Goal: Complete application form

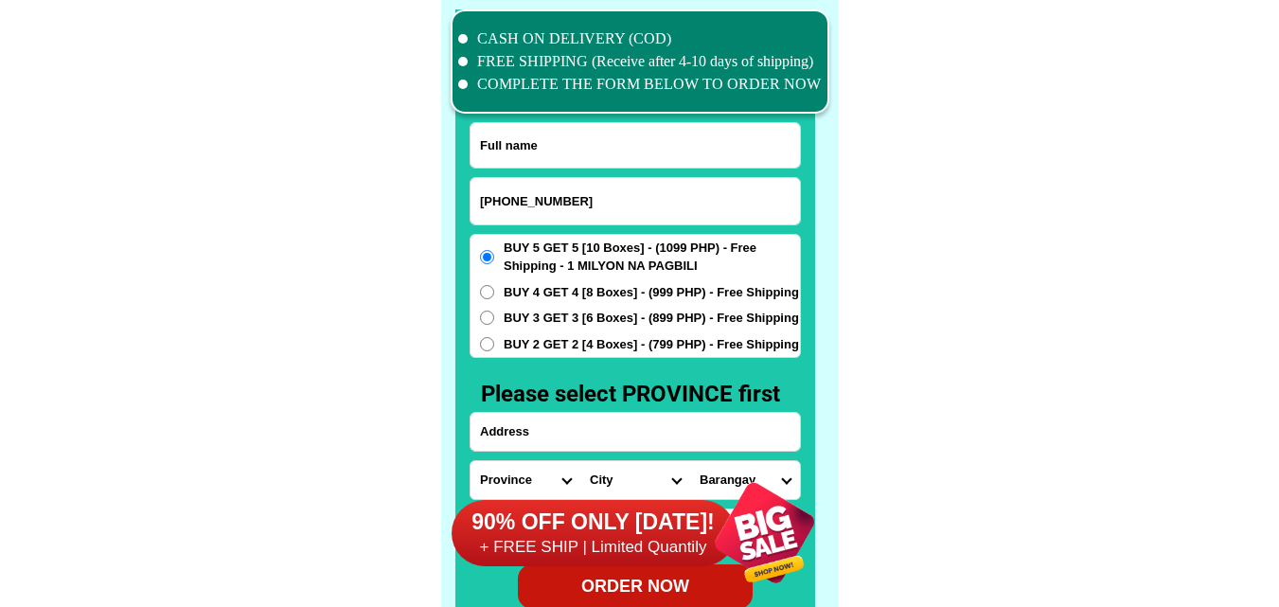
scroll to position [14718, 0]
click at [539, 204] on input "[PHONE_NUMBER]" at bounding box center [635, 201] width 329 height 46
click at [510, 197] on input "0926-7365985" at bounding box center [635, 201] width 329 height 46
type input "09267365985"
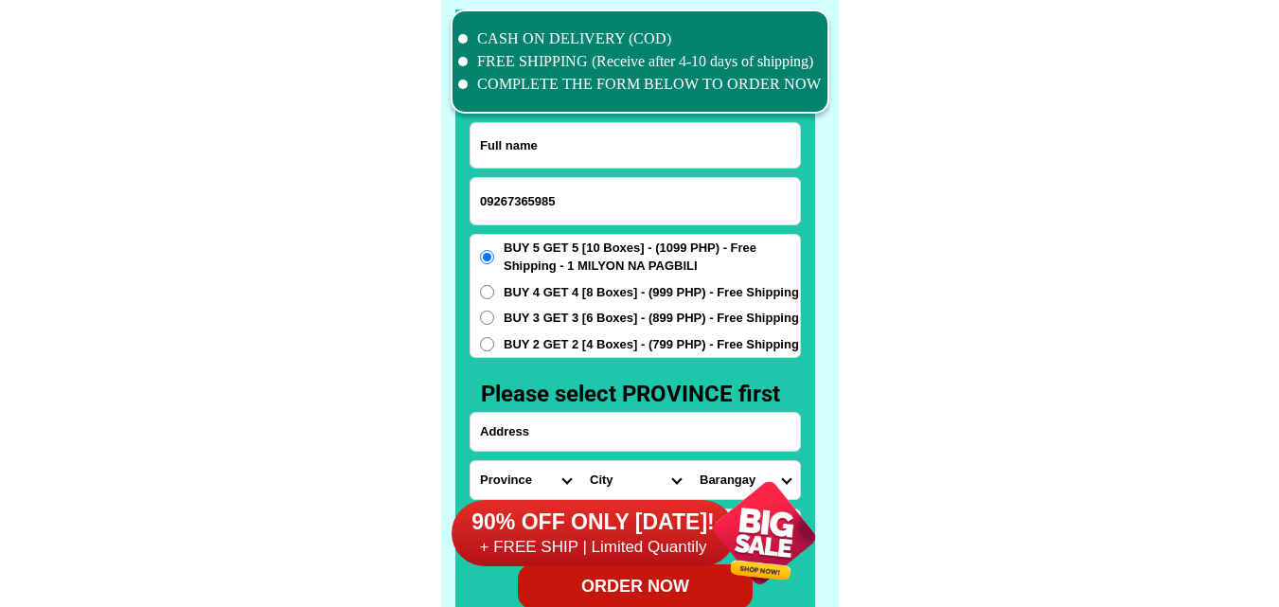
drag, startPoint x: 534, startPoint y: 152, endPoint x: 519, endPoint y: 140, distance: 19.5
click at [534, 152] on input "Input full_name" at bounding box center [635, 145] width 329 height 44
paste input "[PERSON_NAME]"
type input "[PERSON_NAME]"
paste input "Ph 1 Blk. [STREET_ADDRESS] [PERSON_NAME][GEOGRAPHIC_DATA]. [GEOGRAPHIC_DATA]. […"
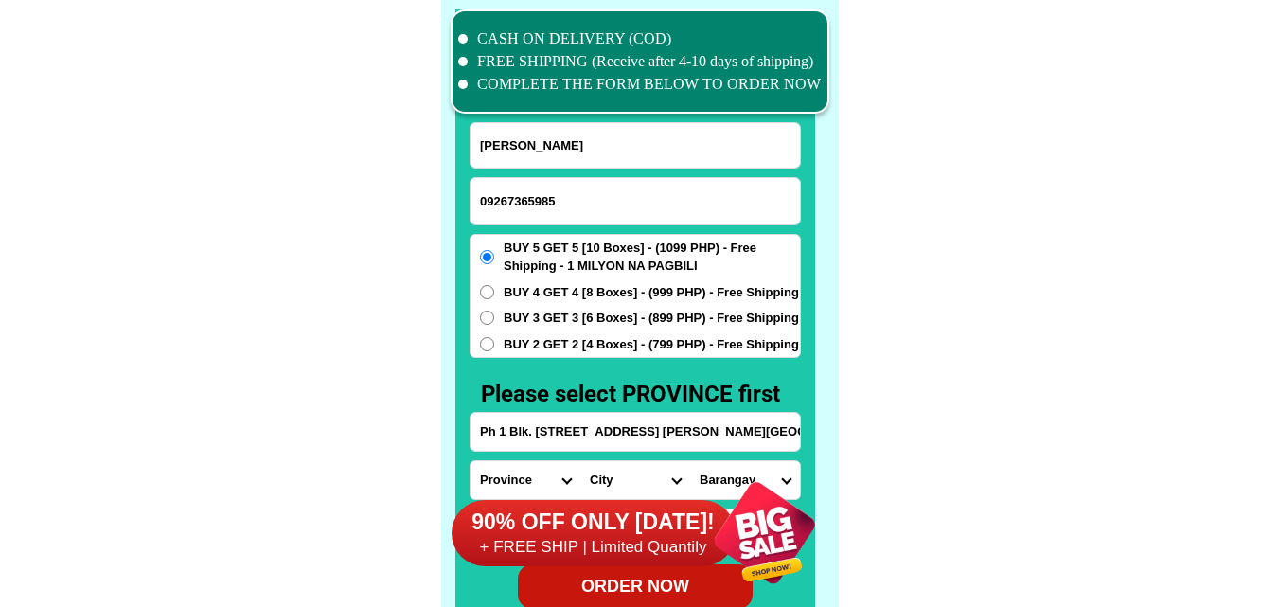
click at [588, 427] on input "Ph 1 Blk. [STREET_ADDRESS] [PERSON_NAME][GEOGRAPHIC_DATA]. [GEOGRAPHIC_DATA]. […" at bounding box center [635, 432] width 329 height 38
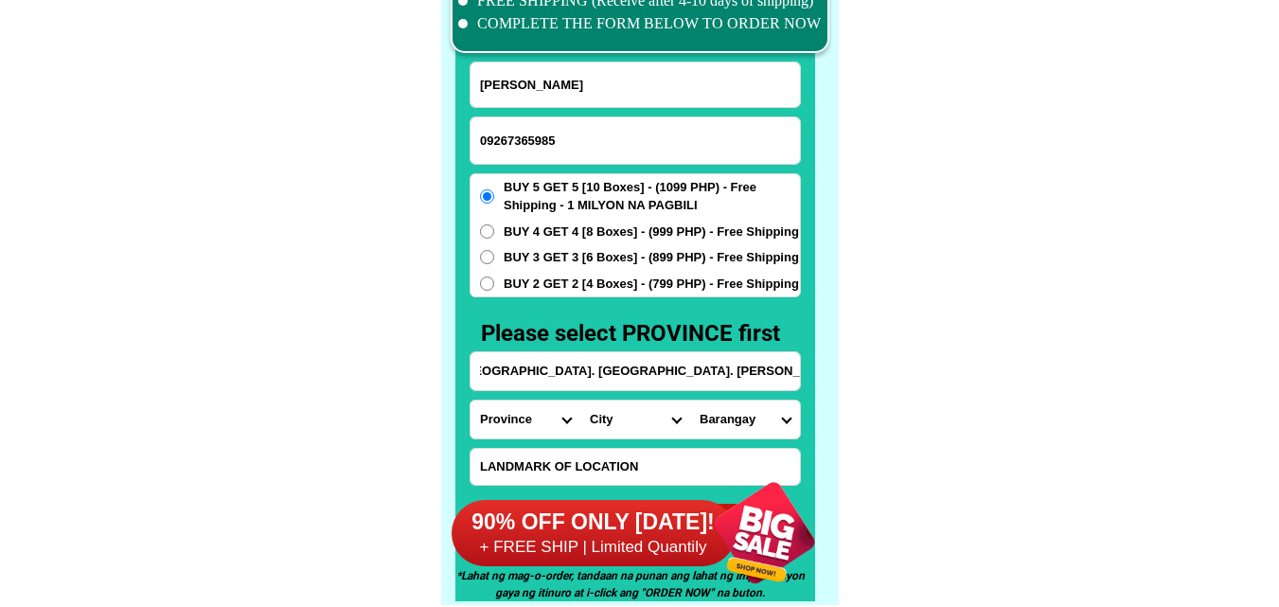
scroll to position [14813, 0]
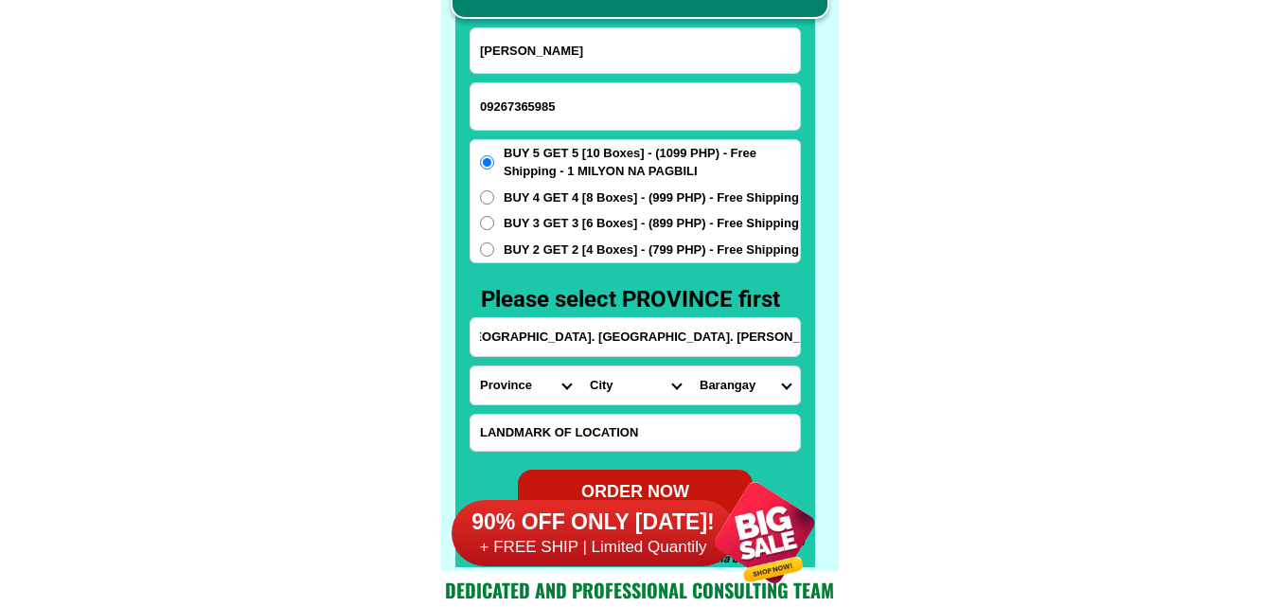
type input "Ph 1 Blk. [STREET_ADDRESS] [PERSON_NAME][GEOGRAPHIC_DATA]. [GEOGRAPHIC_DATA]. […"
click at [744, 333] on input "Ph 1 Blk. [STREET_ADDRESS] [PERSON_NAME][GEOGRAPHIC_DATA]. [GEOGRAPHIC_DATA]. […" at bounding box center [635, 337] width 329 height 38
click at [533, 382] on select "Province [GEOGRAPHIC_DATA] [GEOGRAPHIC_DATA][PERSON_NAME][GEOGRAPHIC_DATA][GEOG…" at bounding box center [526, 385] width 110 height 38
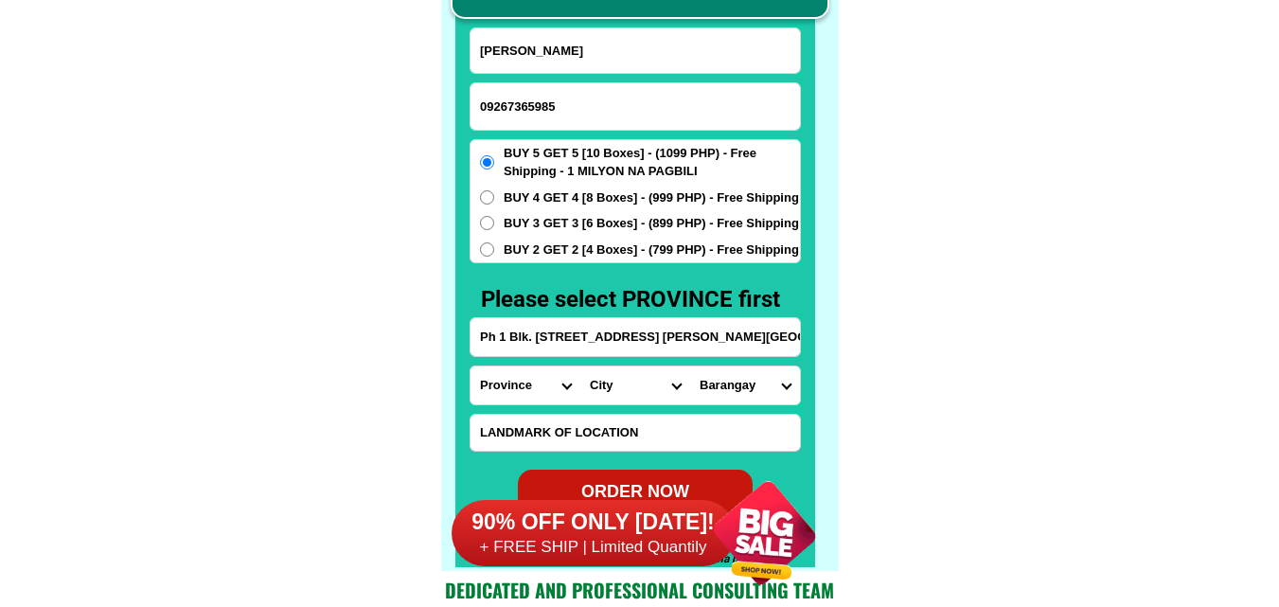
select select "63_993"
click at [471, 366] on select "Province [GEOGRAPHIC_DATA] [GEOGRAPHIC_DATA][PERSON_NAME][GEOGRAPHIC_DATA][GEOG…" at bounding box center [526, 385] width 110 height 38
click at [635, 386] on select "City Angono Antipolo-city [GEOGRAPHIC_DATA] [GEOGRAPHIC_DATA] [GEOGRAPHIC_DATA]…" at bounding box center [635, 385] width 110 height 38
select select "63_993568"
click at [580, 366] on select "City Angono Antipolo-city [GEOGRAPHIC_DATA] [GEOGRAPHIC_DATA] [GEOGRAPHIC_DATA]…" at bounding box center [635, 385] width 110 height 38
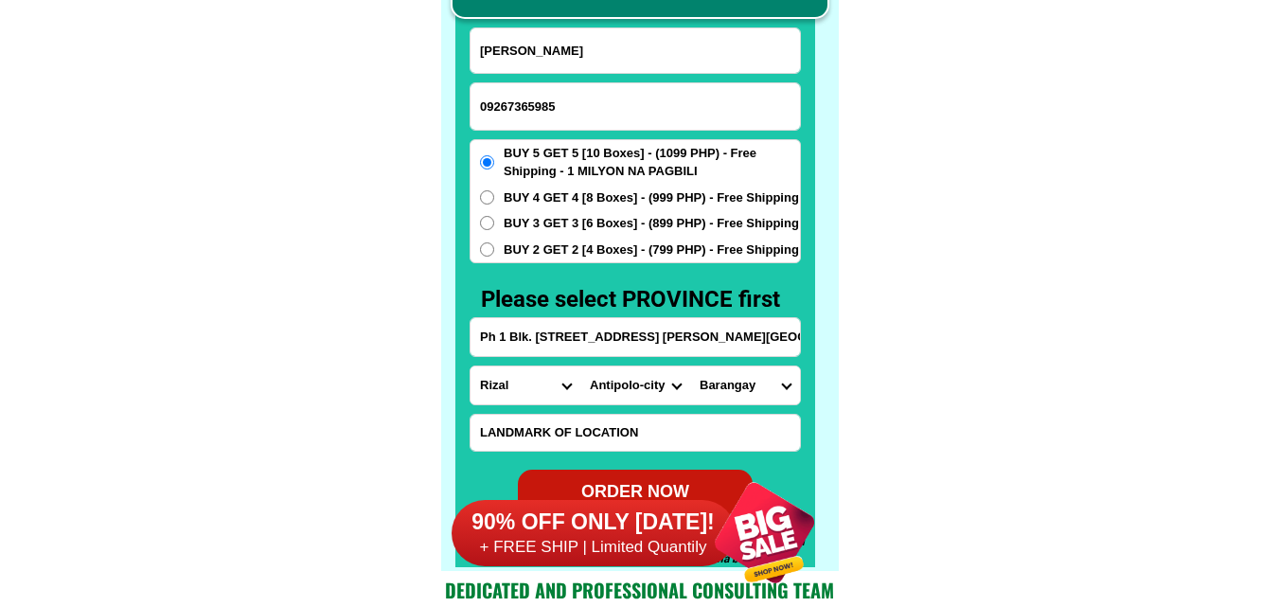
click at [747, 383] on select "[GEOGRAPHIC_DATA] [PERSON_NAME][GEOGRAPHIC_DATA] [GEOGRAPHIC_DATA] [GEOGRAPHIC_…" at bounding box center [745, 385] width 110 height 38
select select "63_9935683255"
click at [690, 366] on select "[GEOGRAPHIC_DATA] [PERSON_NAME][GEOGRAPHIC_DATA] [GEOGRAPHIC_DATA] [GEOGRAPHIC_…" at bounding box center [745, 385] width 110 height 38
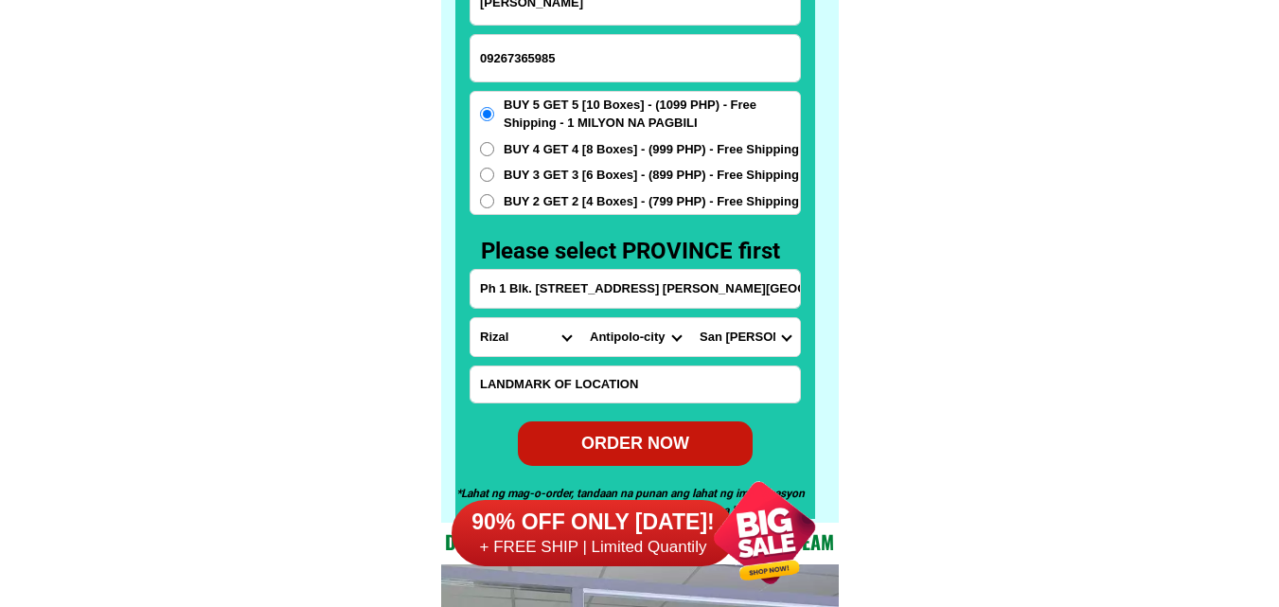
scroll to position [14908, 0]
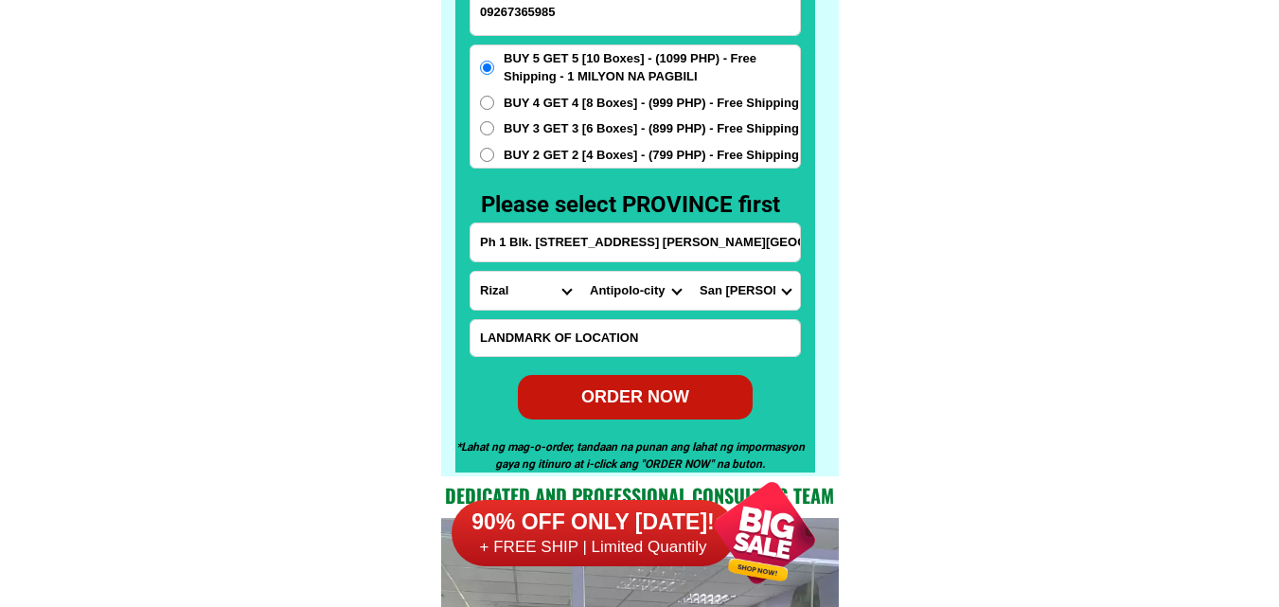
click at [631, 394] on div "ORDER NOW" at bounding box center [635, 396] width 236 height 26
radio input "true"
